Goal: Use online tool/utility: Utilize a website feature to perform a specific function

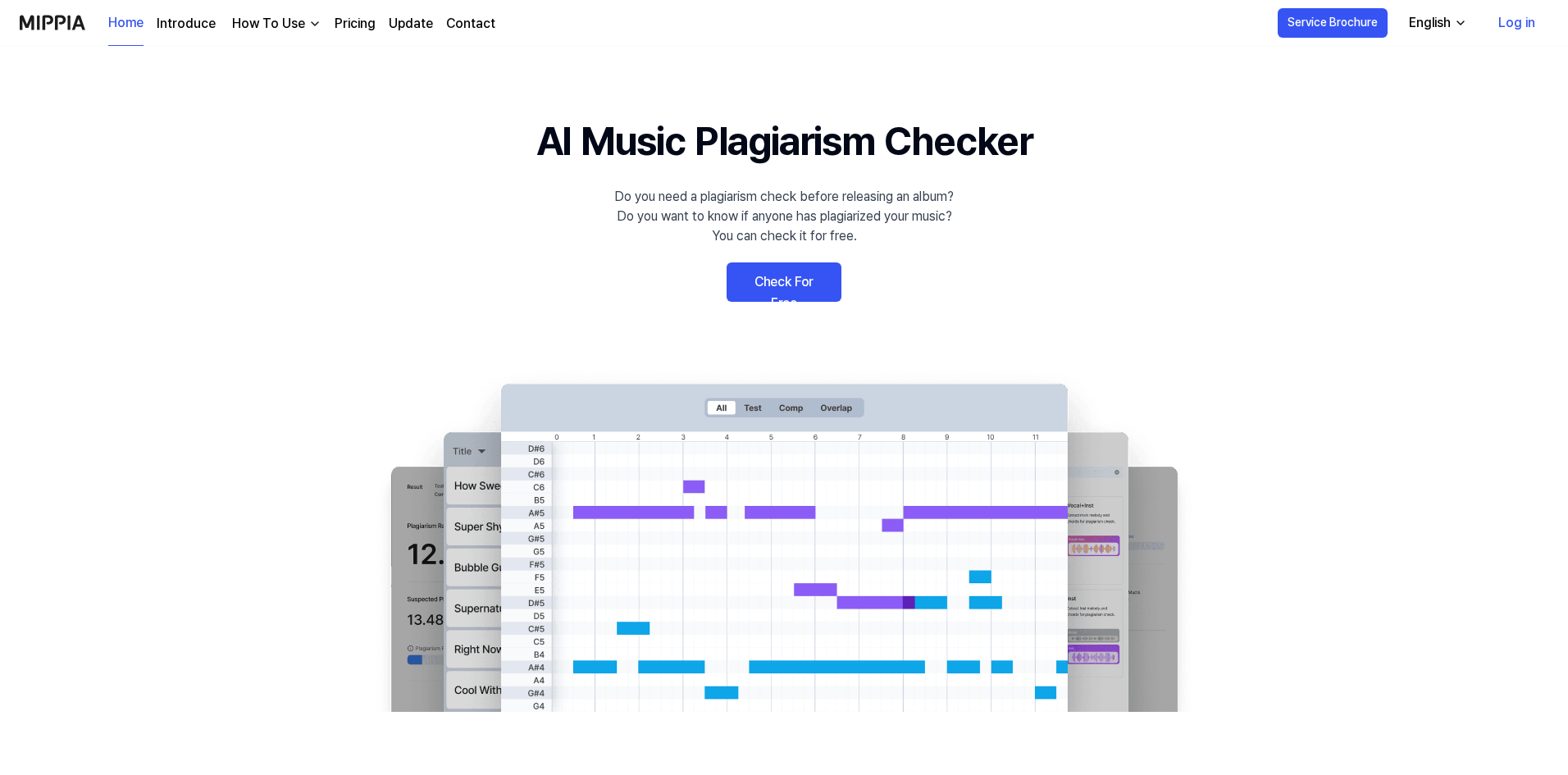
click at [797, 280] on link "Check For Free" at bounding box center [784, 282] width 115 height 39
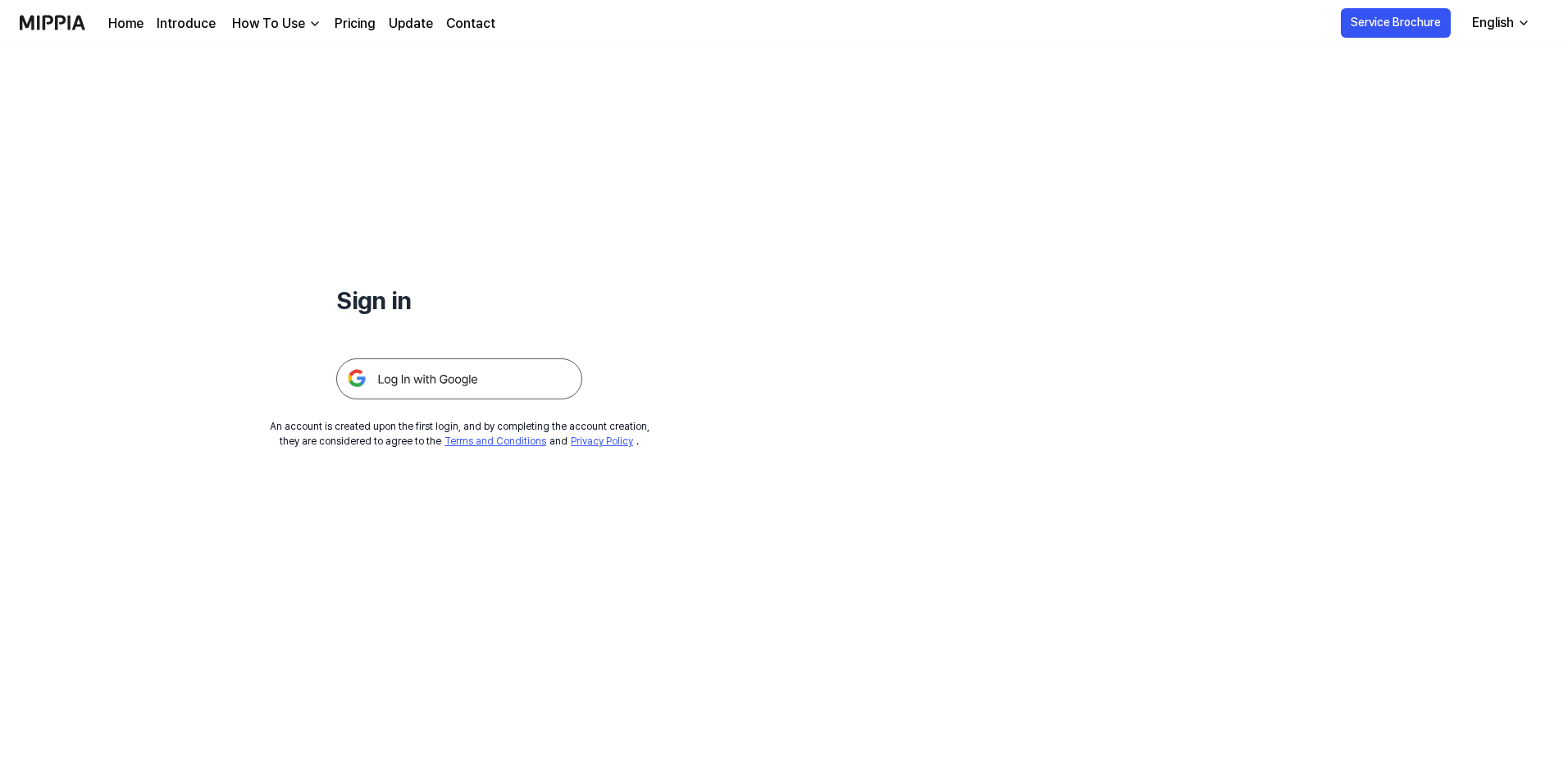
click at [457, 384] on img at bounding box center [459, 378] width 246 height 41
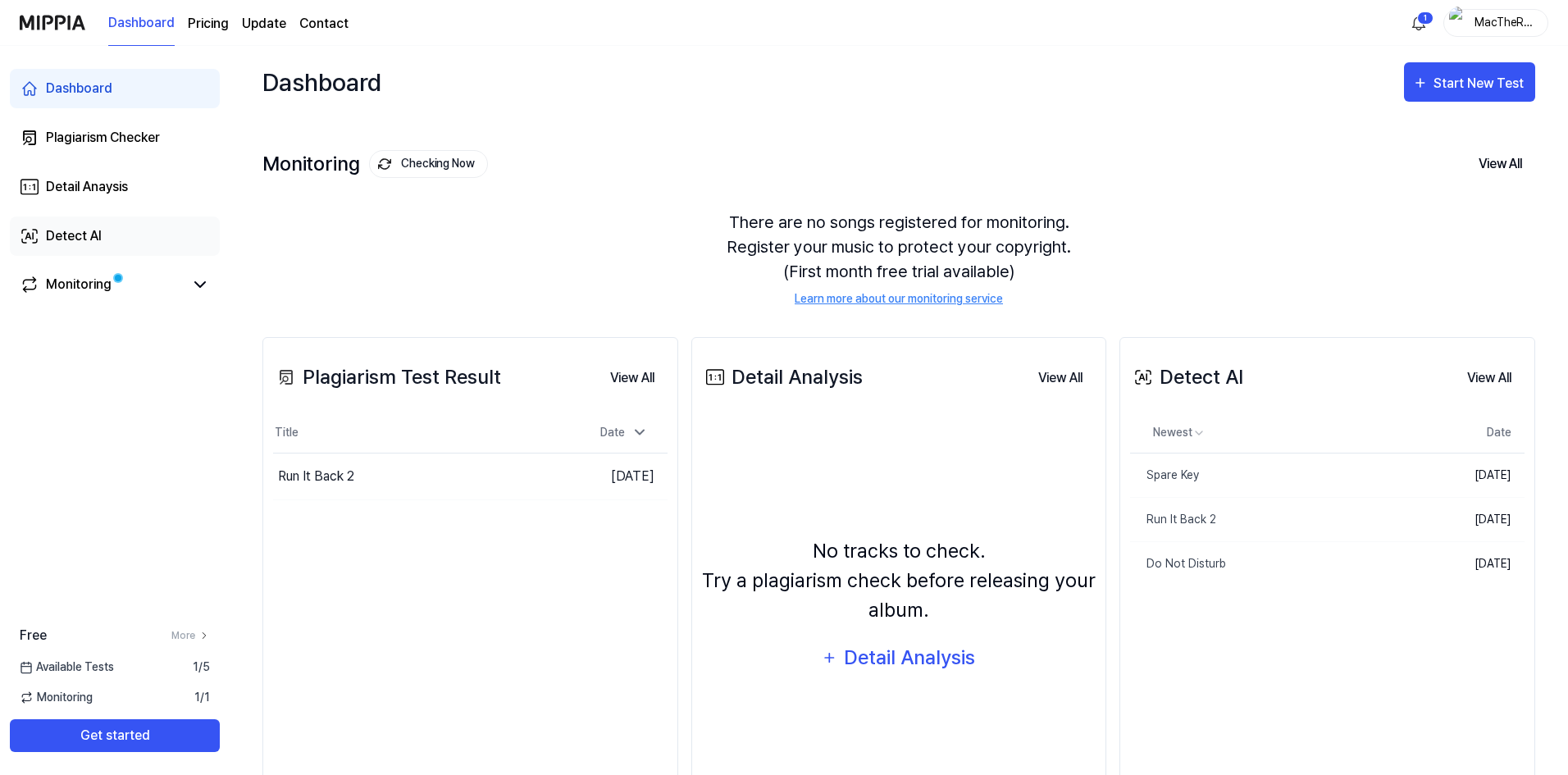
click at [63, 233] on div "Detect AI" at bounding box center [73, 237] width 56 height 20
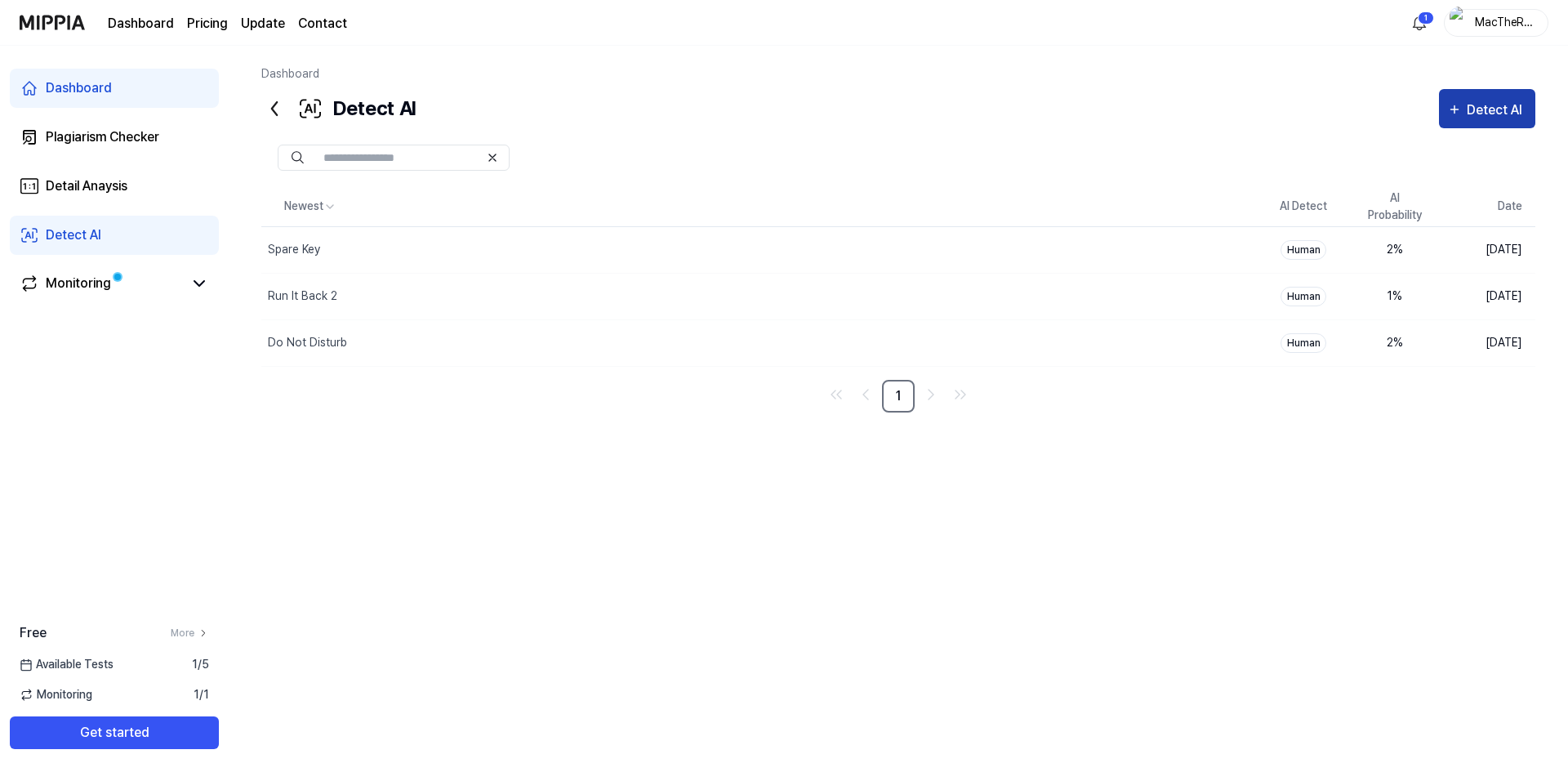
click at [1472, 110] on div "Detect AI" at bounding box center [1497, 110] width 61 height 22
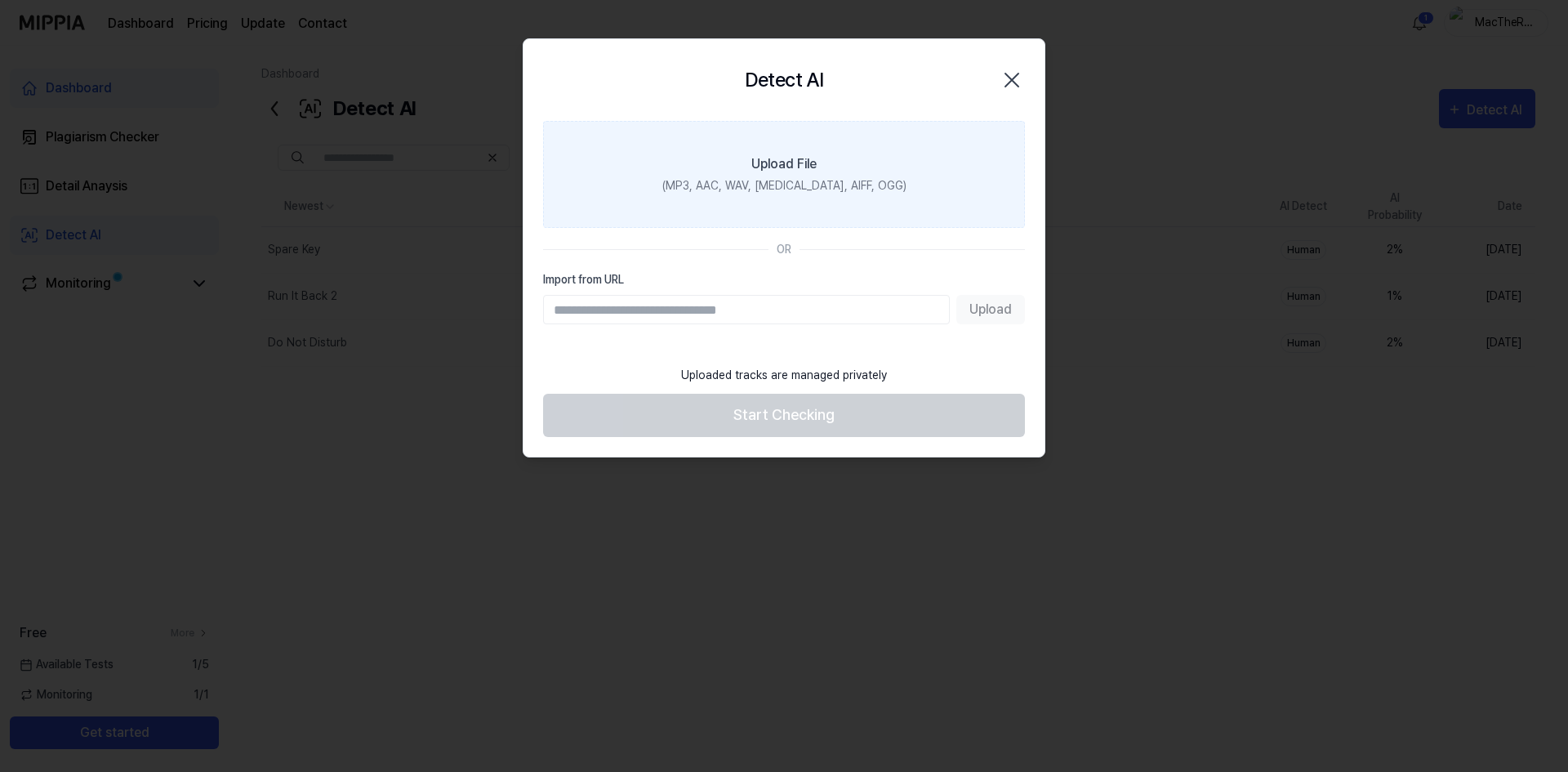
click at [796, 189] on div "(MP3, AAC, WAV, FLAC, AIFF, OGG)" at bounding box center [784, 186] width 244 height 17
click at [0, 0] on input "Upload File (MP3, AAC, WAV, FLAC, AIFF, OGG)" at bounding box center [0, 0] width 0 height 0
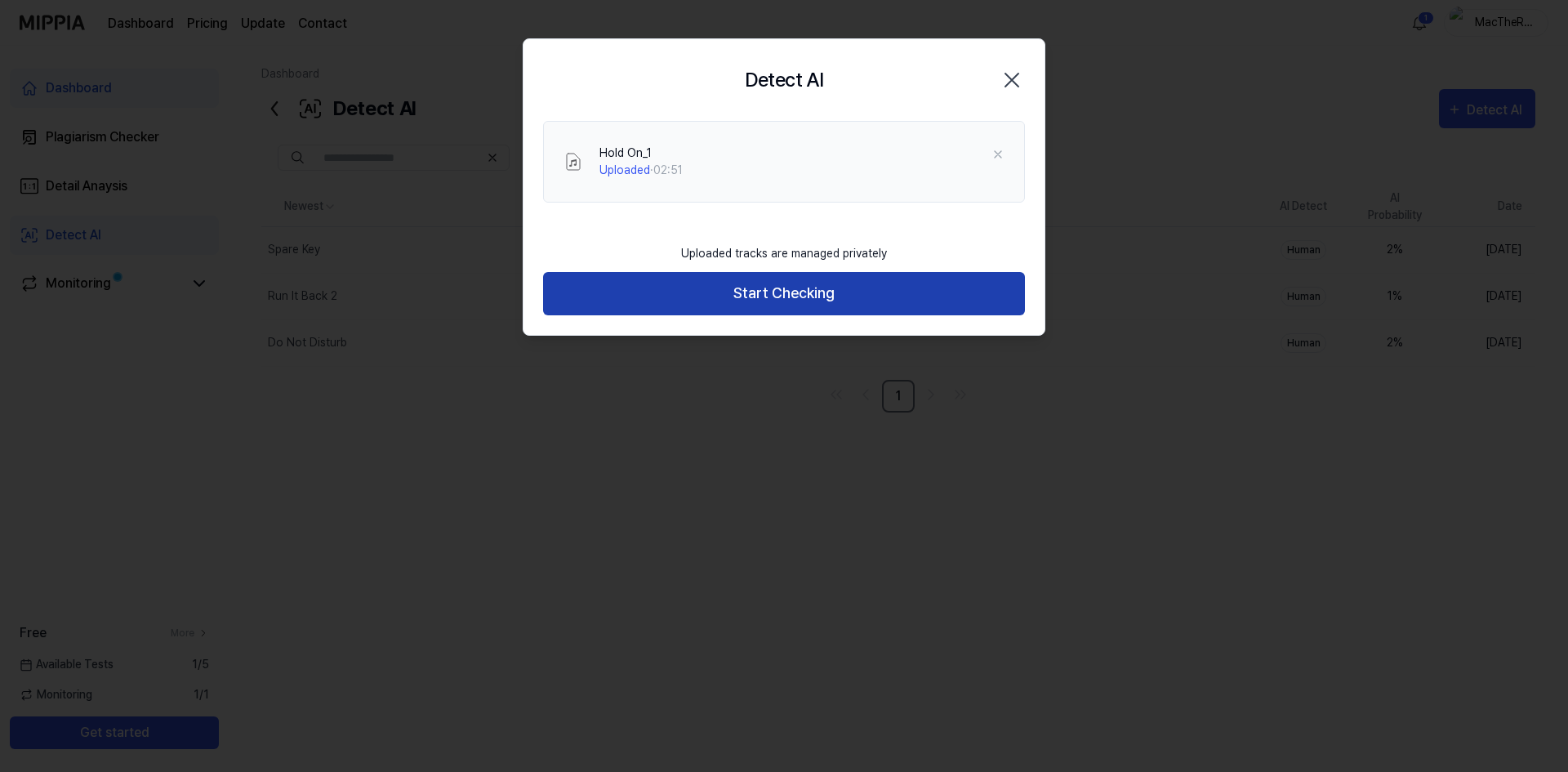
click at [828, 293] on button "Start Checking" at bounding box center [784, 294] width 482 height 43
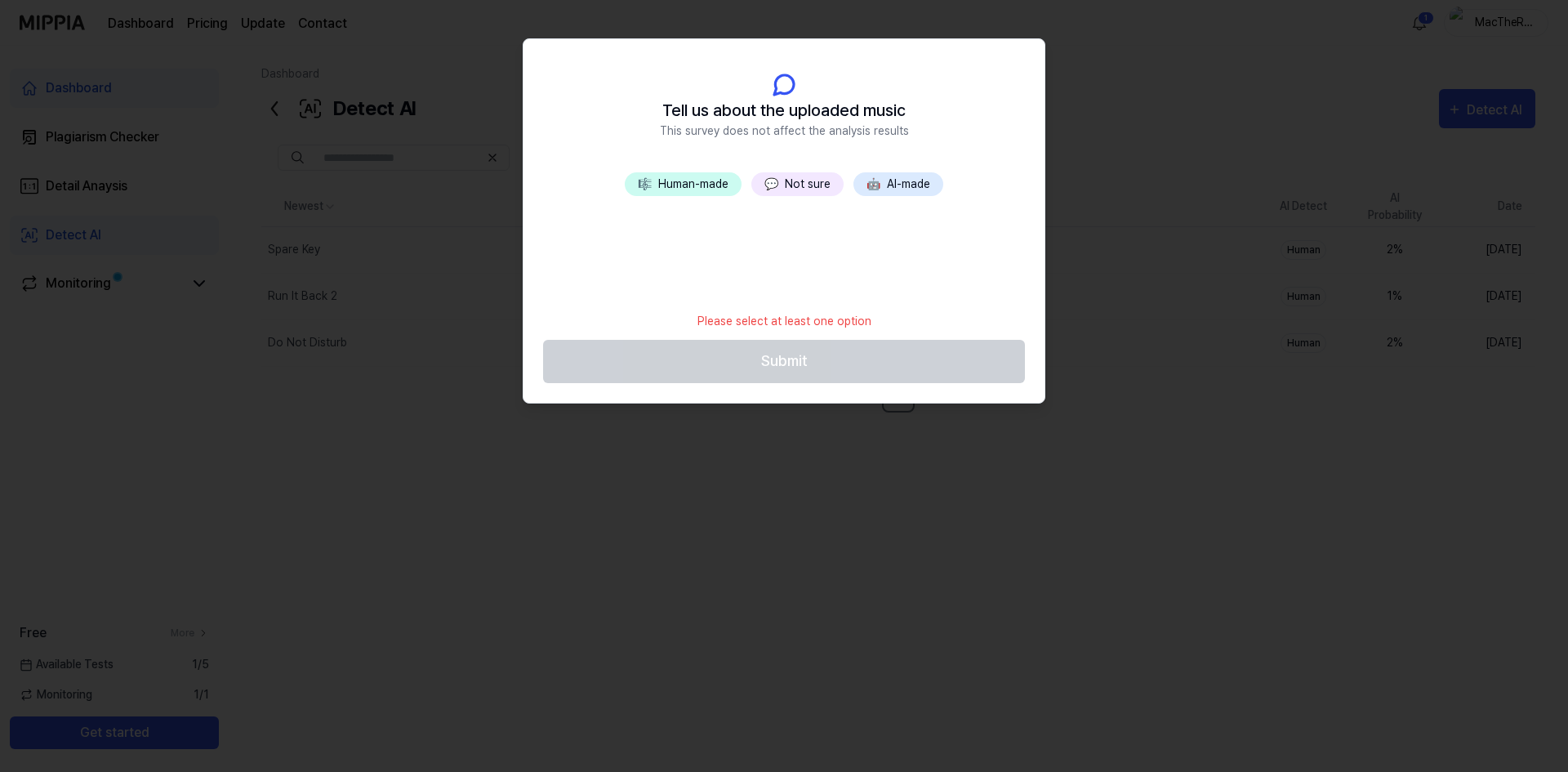
click at [697, 188] on button "🎼 Human-made" at bounding box center [683, 184] width 117 height 24
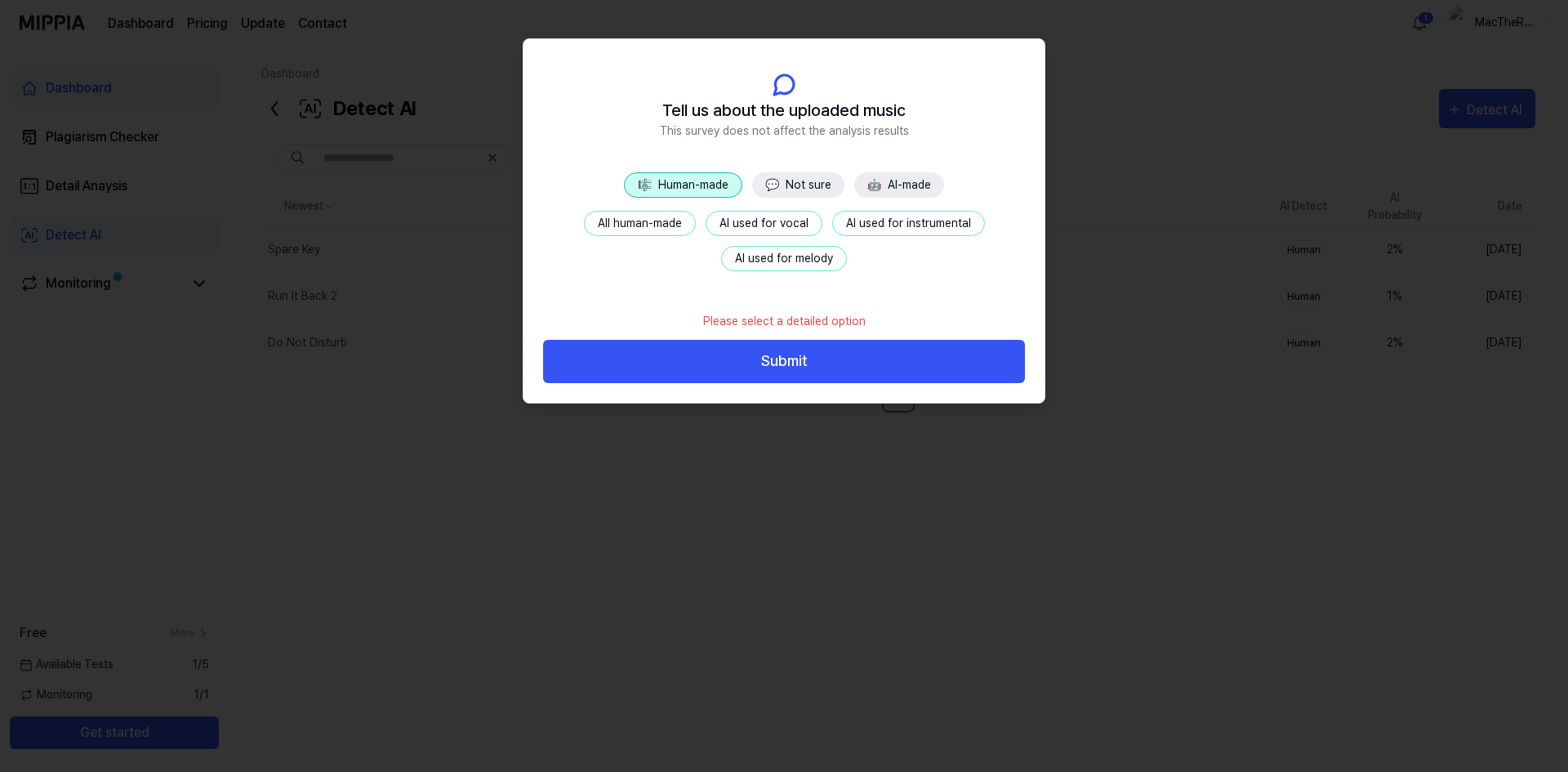
click at [873, 222] on button "AI used for instrumental" at bounding box center [908, 223] width 153 height 26
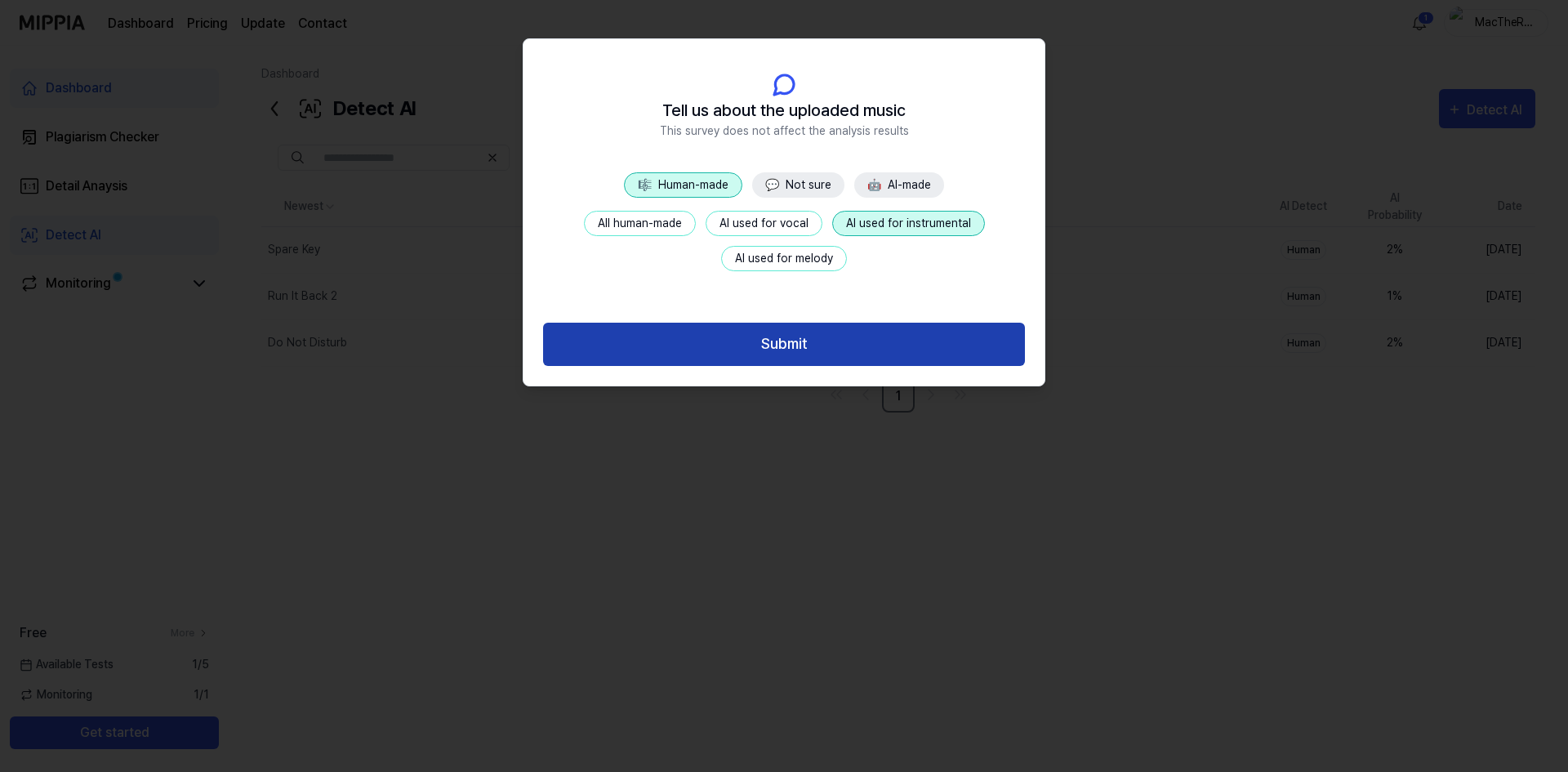
click at [844, 335] on button "Submit" at bounding box center [784, 344] width 482 height 43
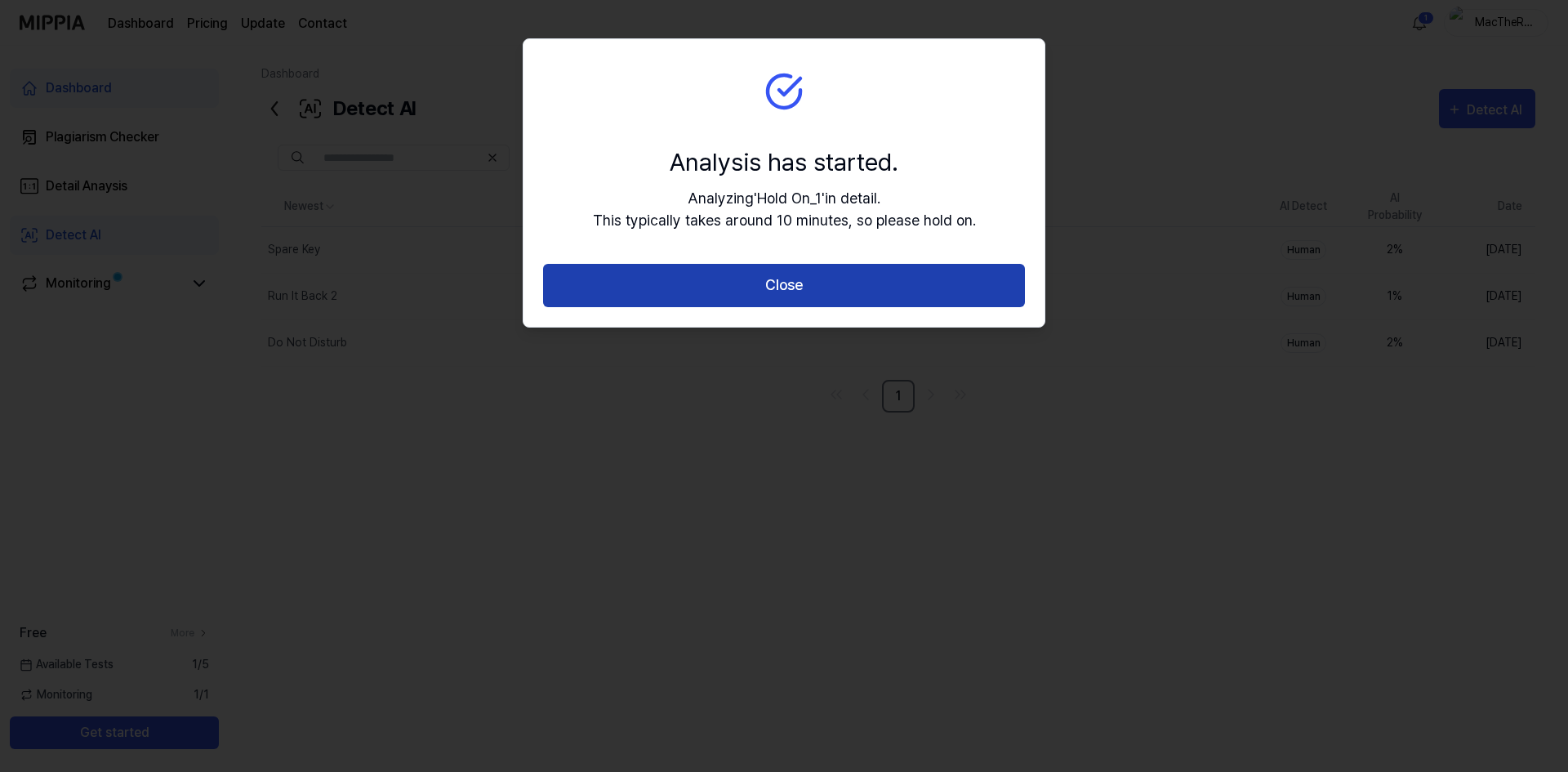
click at [835, 289] on button "Close" at bounding box center [784, 286] width 482 height 43
